Goal: Navigation & Orientation: Go to known website

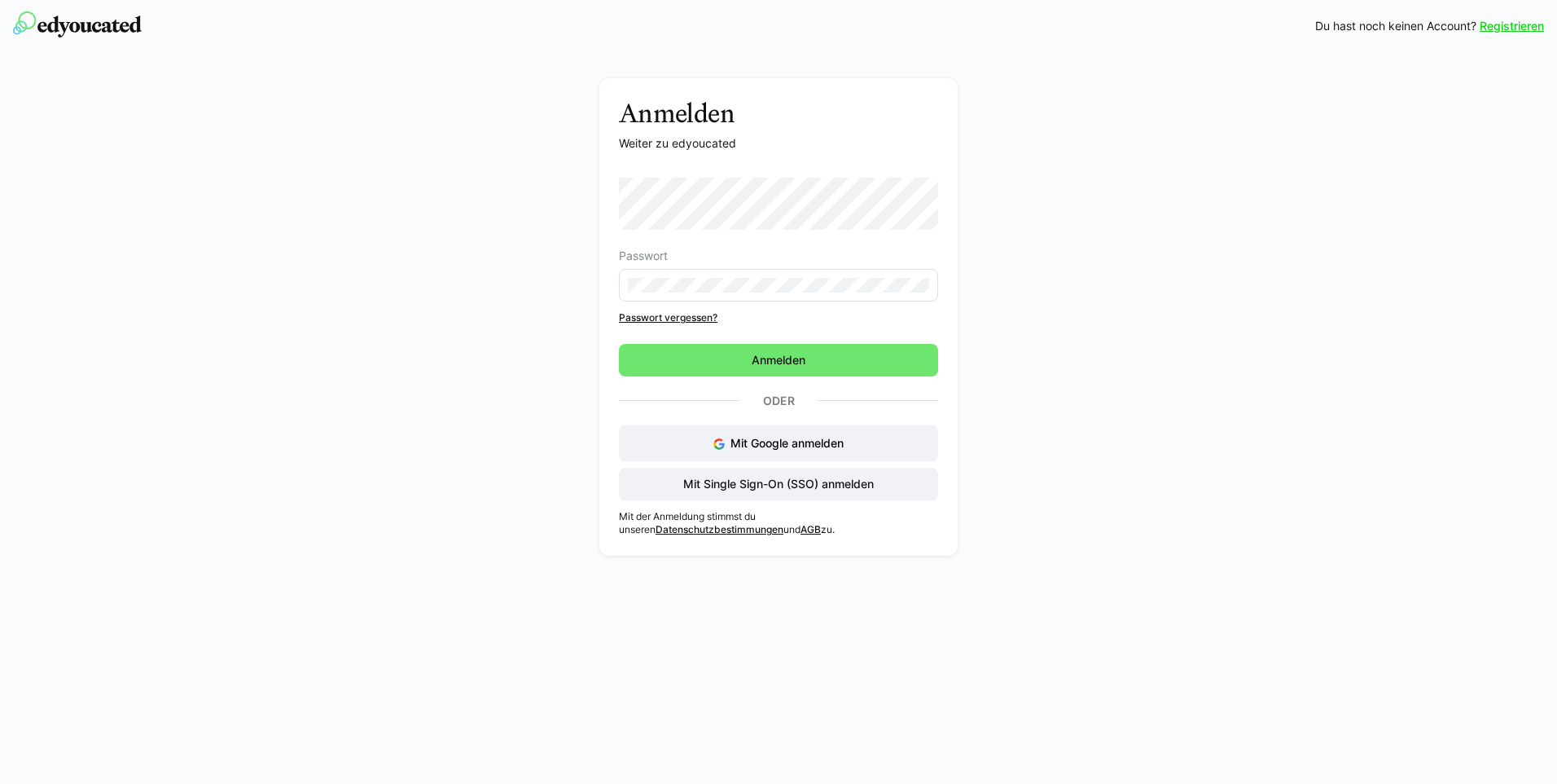
click at [1007, 460] on div "Anmelden Weiter zu edyoucated Passwort Passwort vergessen? Anmelden Oder Mit Go…" at bounding box center [778, 321] width 918 height 485
click at [852, 489] on span "Mit Single Sign-On (SSO) anmelden" at bounding box center [778, 484] width 195 height 17
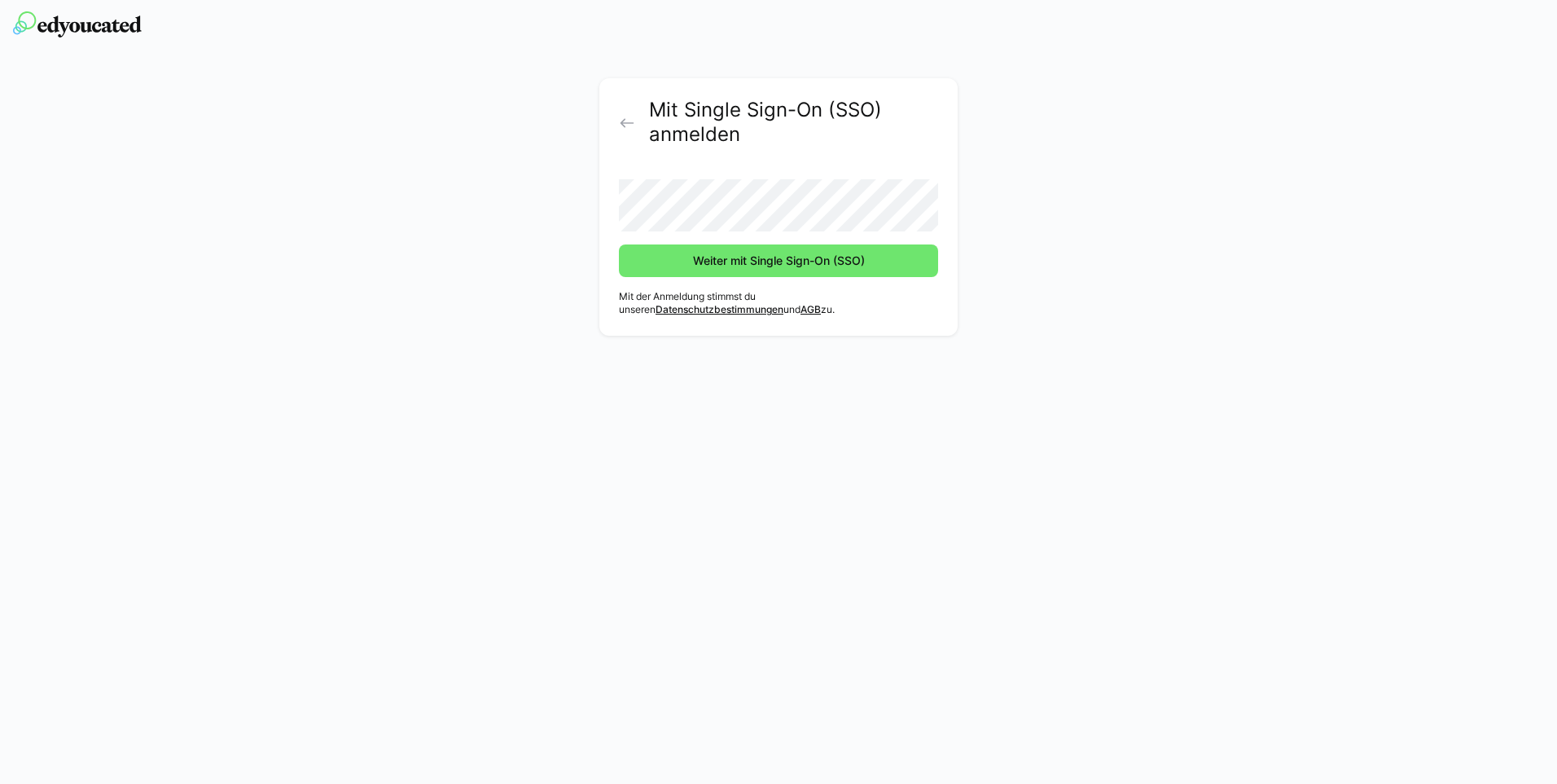
click at [625, 123] on eds-icon at bounding box center [628, 123] width 17 height 17
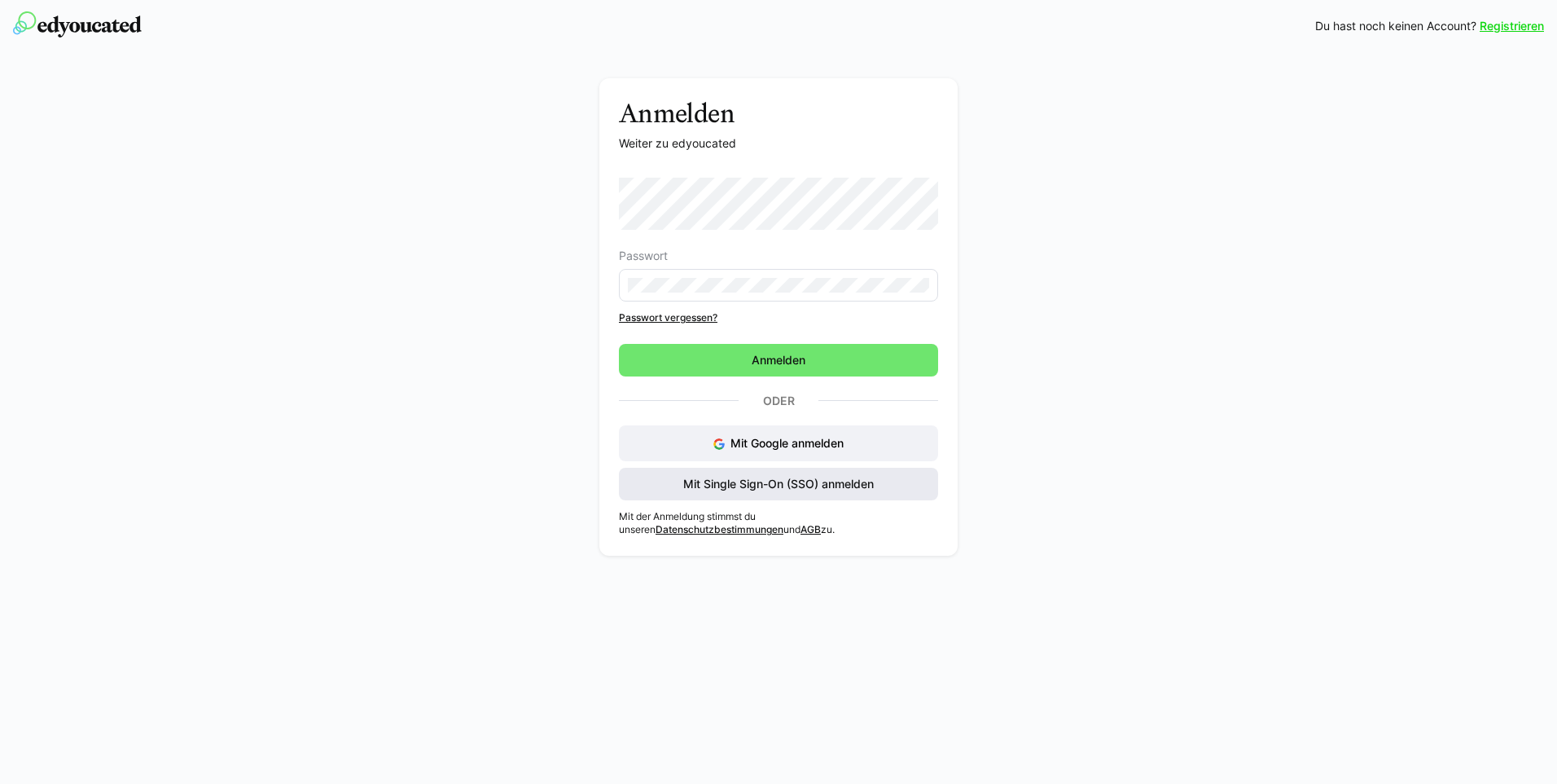
click at [792, 483] on span "Mit Single Sign-On (SSO) anmelden" at bounding box center [778, 484] width 195 height 17
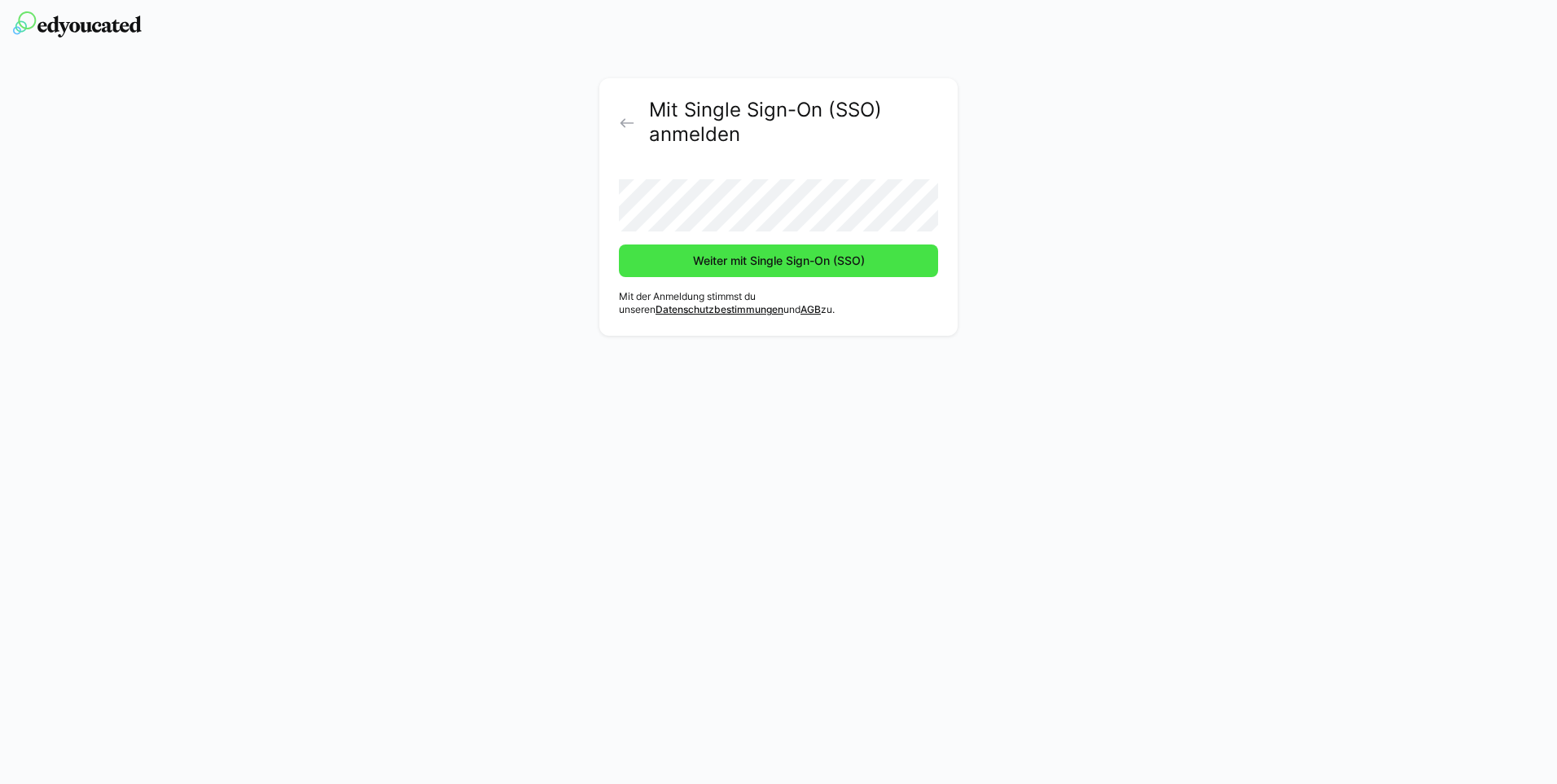
click at [797, 262] on span "Weiter mit Single Sign-On (SSO)" at bounding box center [778, 261] width 177 height 17
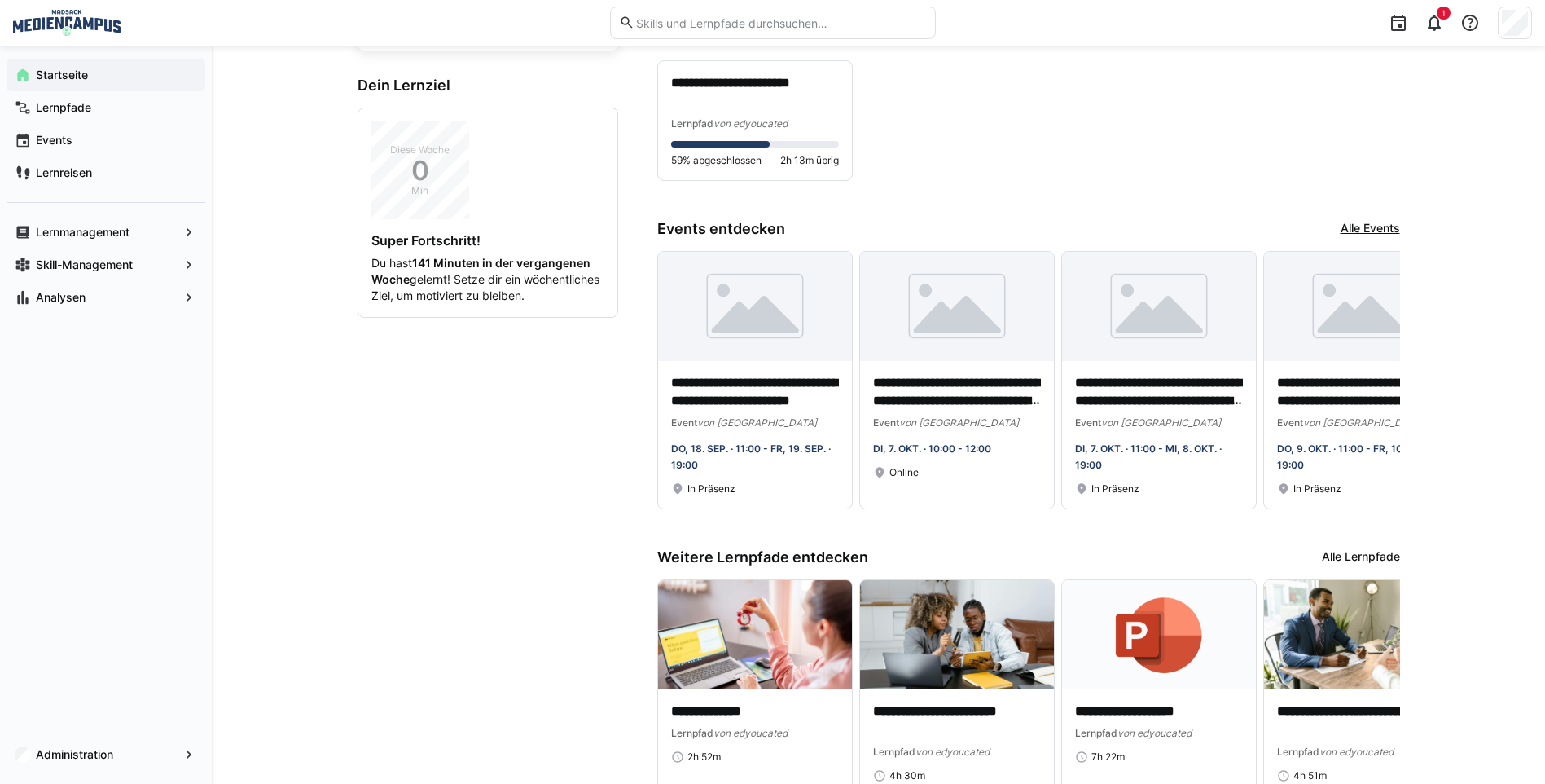
scroll to position [244, 0]
